Goal: Use online tool/utility: Utilize a website feature to perform a specific function

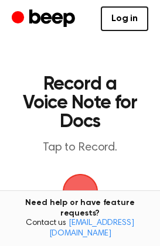
click at [83, 188] on span "button" at bounding box center [80, 192] width 36 height 36
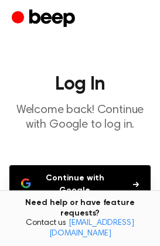
click at [83, 188] on button "Continue with Google" at bounding box center [79, 184] width 141 height 39
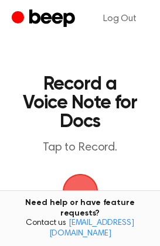
click at [85, 194] on span "button" at bounding box center [80, 191] width 33 height 33
click at [85, 194] on span "button" at bounding box center [80, 192] width 36 height 36
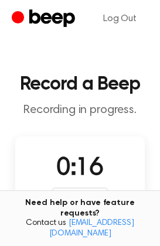
click at [81, 192] on div "Recording" at bounding box center [79, 196] width 57 height 18
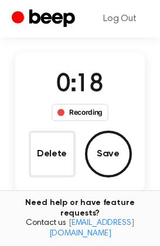
scroll to position [84, 0]
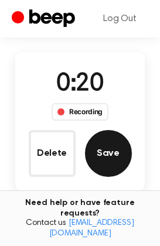
click at [112, 159] on button "Save" at bounding box center [108, 153] width 47 height 47
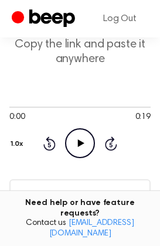
click at [75, 140] on icon "Play Audio" at bounding box center [80, 143] width 30 height 30
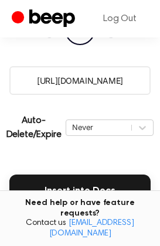
scroll to position [198, 0]
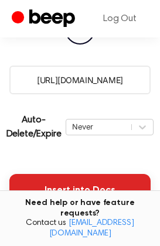
click at [75, 188] on button "Insert into Docs" at bounding box center [79, 190] width 141 height 33
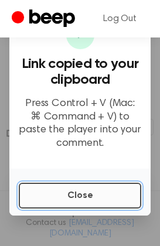
click at [78, 199] on button "Close" at bounding box center [80, 195] width 122 height 26
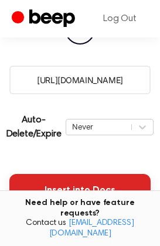
click at [75, 189] on button "Insert into Docs" at bounding box center [79, 190] width 141 height 33
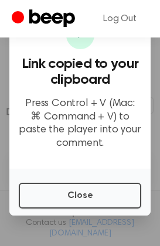
scroll to position [220, 0]
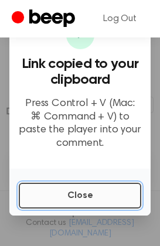
click at [62, 187] on button "Close" at bounding box center [80, 195] width 122 height 26
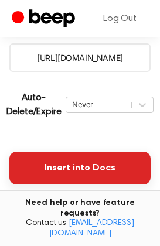
click at [43, 175] on button "Insert into Docs" at bounding box center [79, 167] width 141 height 33
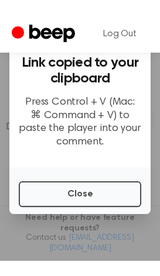
scroll to position [0, 0]
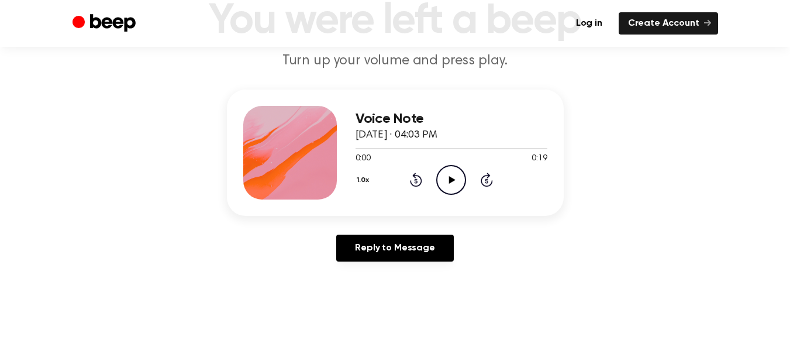
click at [455, 177] on icon "Play Audio" at bounding box center [451, 180] width 30 height 30
click at [455, 177] on icon "Pause Audio" at bounding box center [451, 180] width 30 height 30
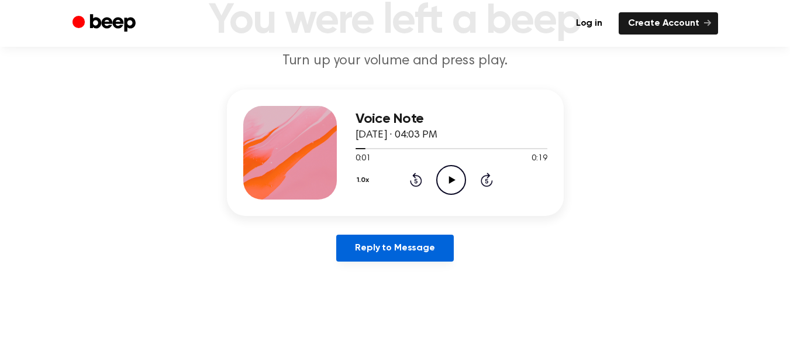
click at [394, 243] on link "Reply to Message" at bounding box center [394, 248] width 117 height 27
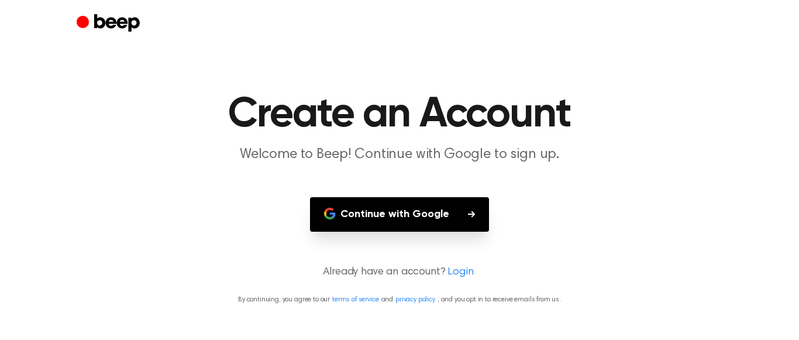
click at [413, 225] on button "Continue with Google" at bounding box center [399, 214] width 179 height 35
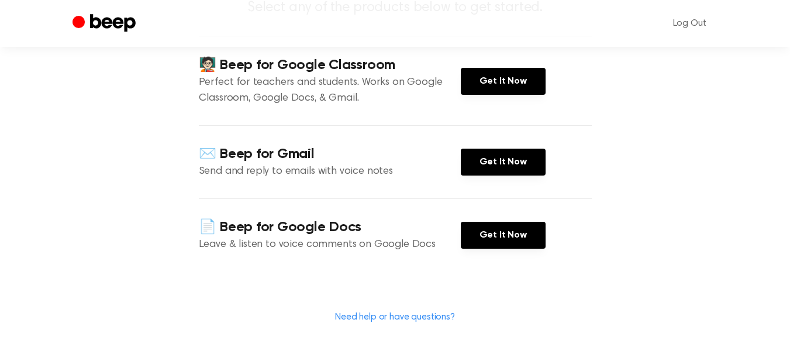
scroll to position [153, 0]
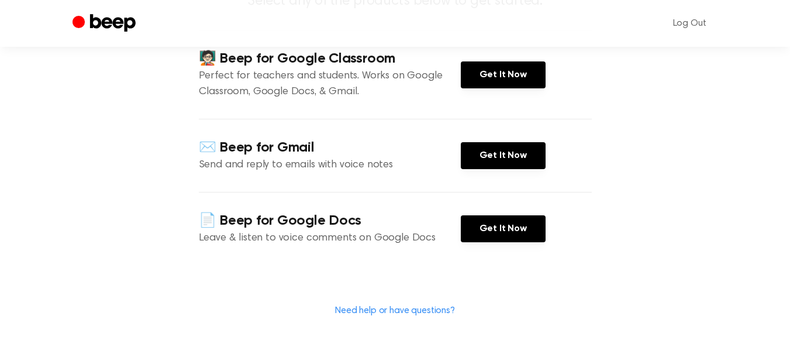
click at [499, 265] on div "📄 Beep for Google Docs Leave & listen to voice comments on Google Docs Get It N…" at bounding box center [395, 228] width 393 height 73
click at [499, 242] on link "Get It Now" at bounding box center [503, 228] width 85 height 27
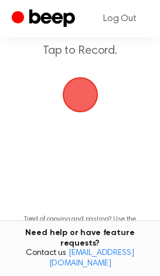
scroll to position [96, 0]
click at [80, 94] on span "button" at bounding box center [80, 96] width 36 height 36
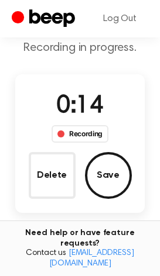
scroll to position [64, 0]
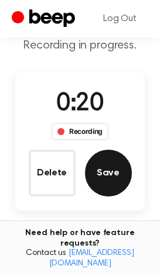
click at [116, 178] on button "Save" at bounding box center [108, 173] width 47 height 47
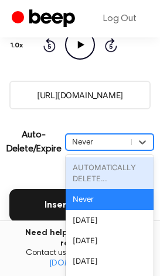
scroll to position [205, 0]
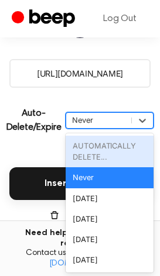
click at [97, 129] on div "option AUTOMATICALLY DELETE... focused disabled, 1 of 6. 6 results available. U…" at bounding box center [110, 120] width 88 height 16
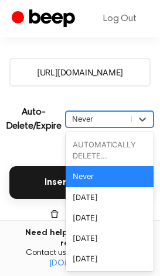
click at [92, 174] on div "Never" at bounding box center [110, 176] width 88 height 20
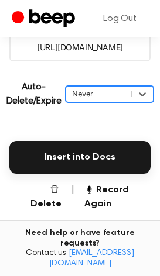
scroll to position [232, 0]
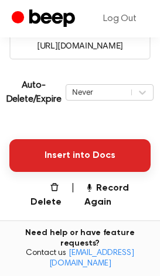
click at [113, 168] on button "Insert into Docs" at bounding box center [79, 155] width 141 height 33
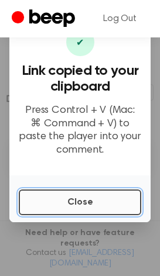
click at [78, 202] on button "Close" at bounding box center [80, 202] width 122 height 26
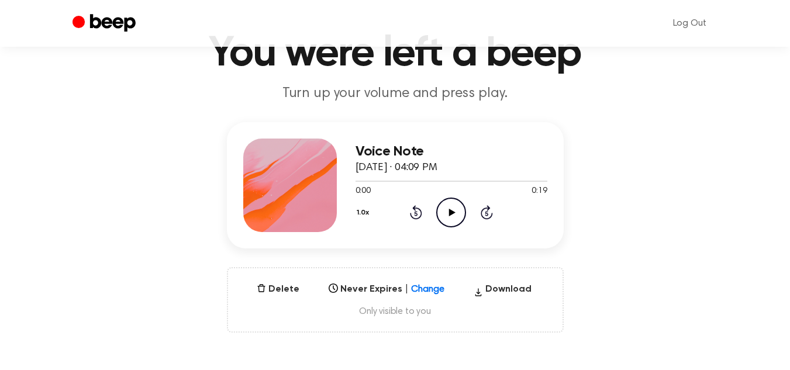
scroll to position [61, 0]
click at [447, 208] on icon "Play Audio" at bounding box center [451, 212] width 30 height 30
click at [449, 215] on icon at bounding box center [451, 212] width 5 height 8
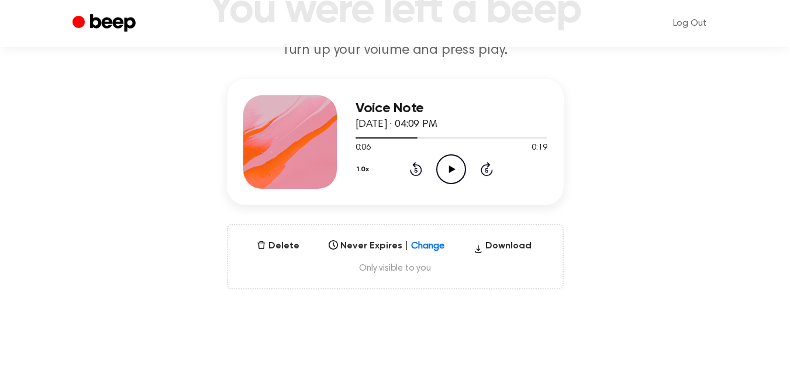
scroll to position [0, 0]
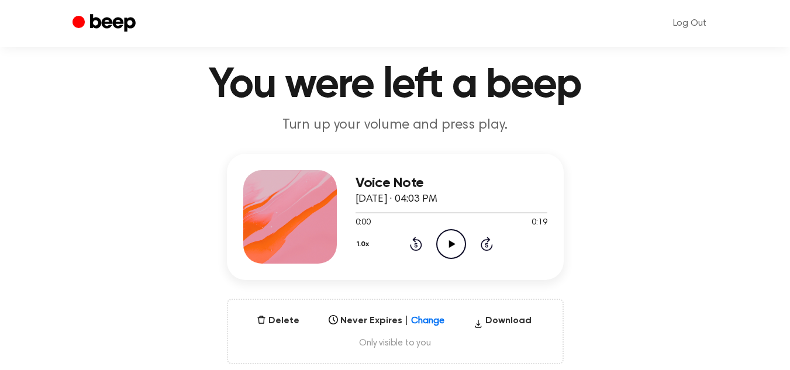
scroll to position [31, 0]
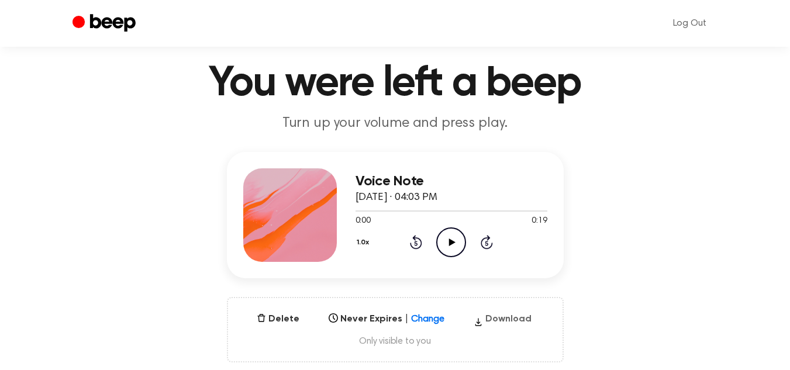
click at [491, 314] on button "Download" at bounding box center [502, 321] width 67 height 19
